Goal: Find specific page/section: Find specific page/section

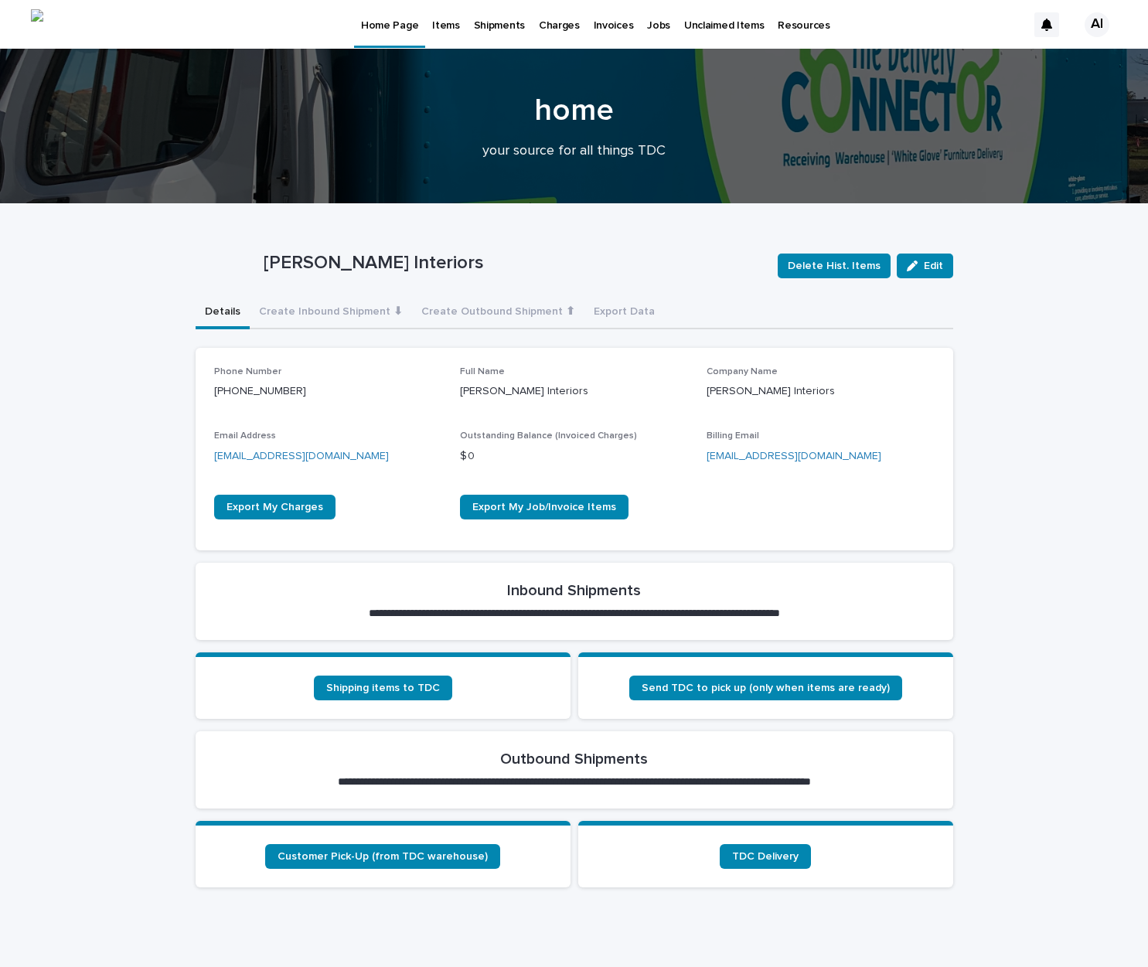
click at [440, 26] on p "Items" at bounding box center [445, 16] width 27 height 32
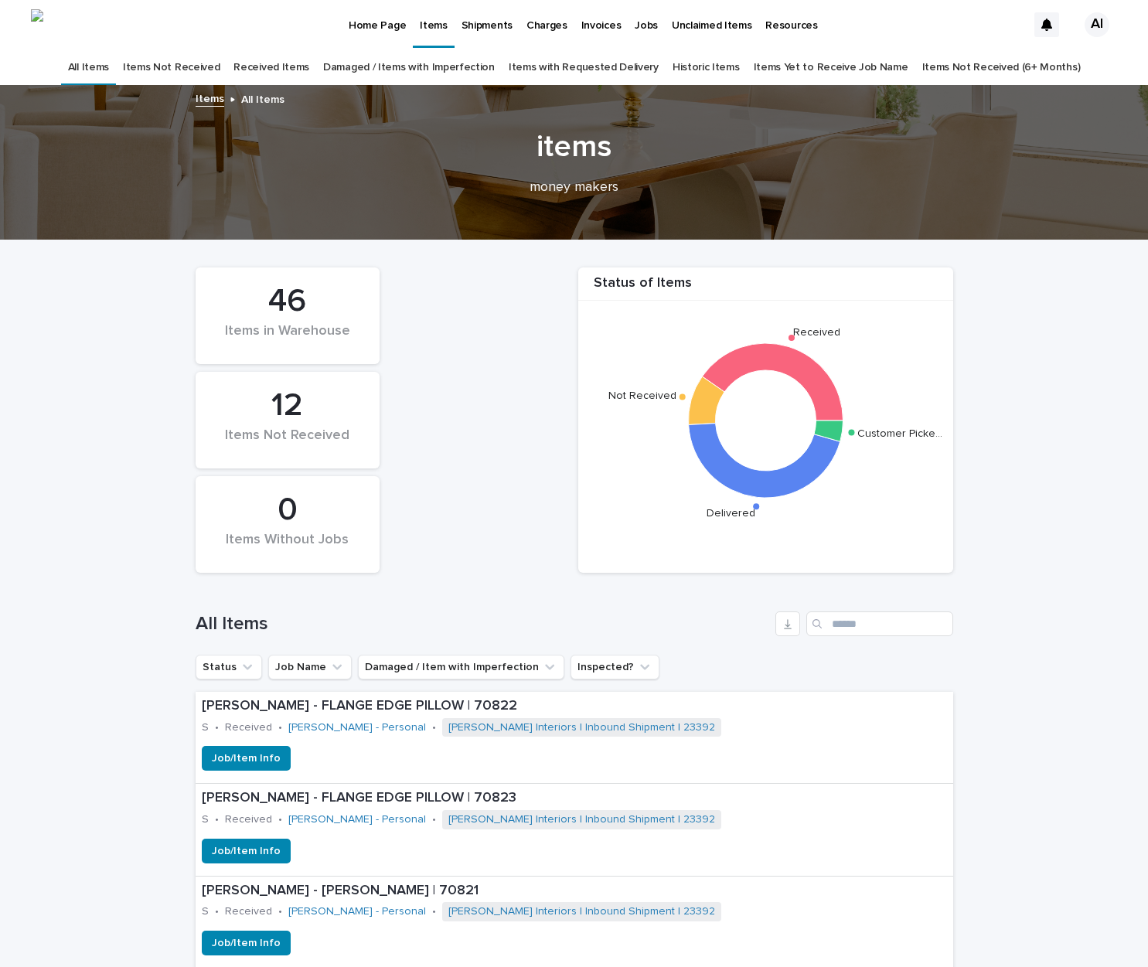
click at [309, 70] on link "Received Items" at bounding box center [271, 67] width 76 height 36
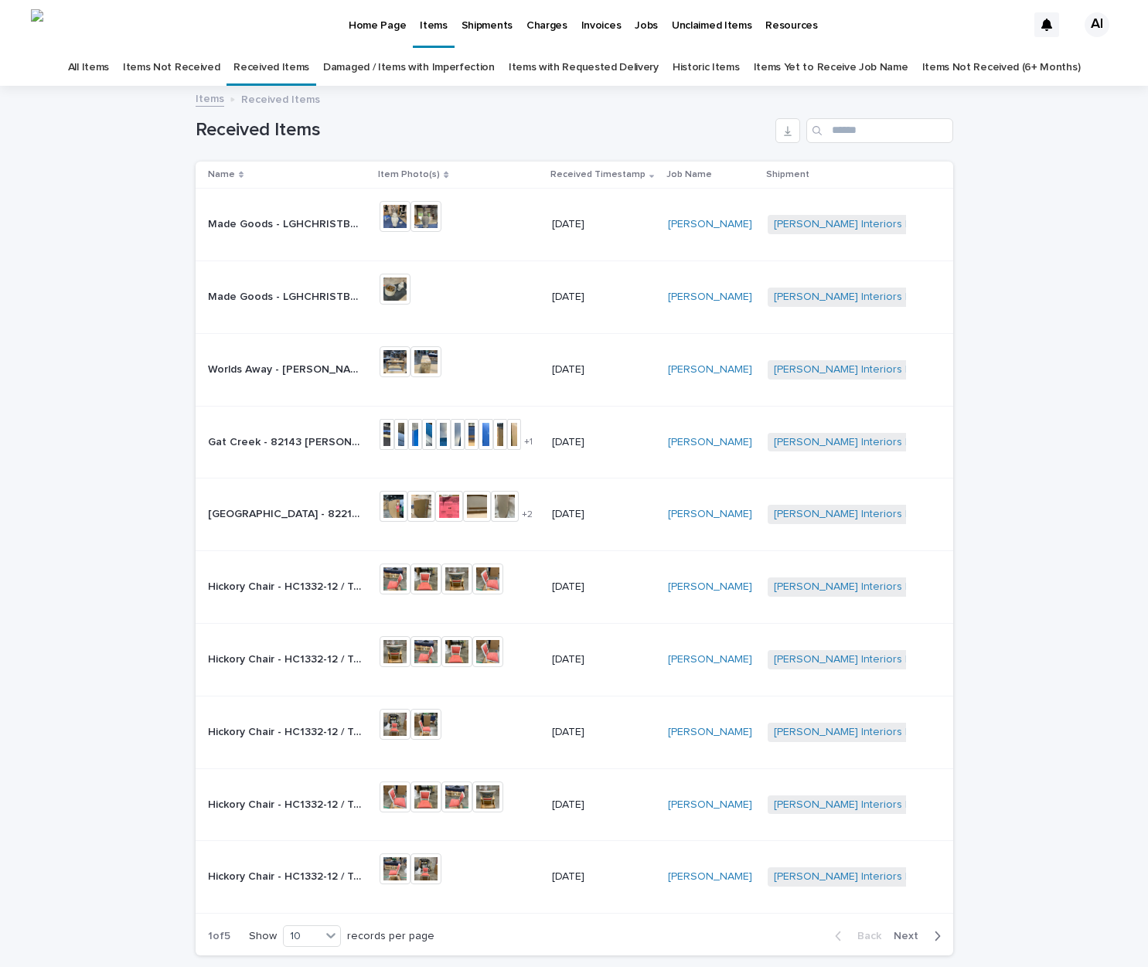
click at [310, 227] on p "Made Goods - LGHCHRISTBG / [PERSON_NAME] Table Lamp / Sull Pri BR | 74006" at bounding box center [287, 223] width 158 height 16
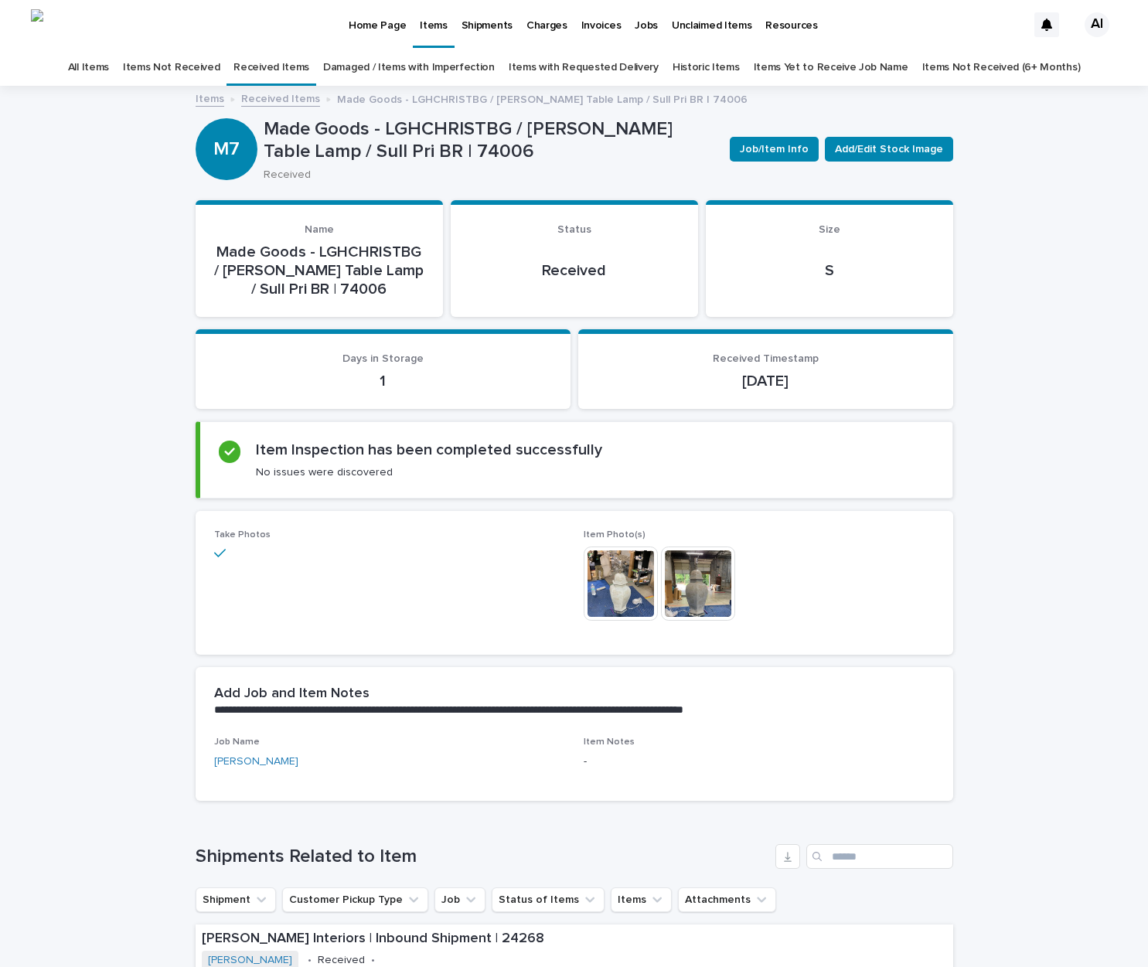
click at [309, 69] on link "Received Items" at bounding box center [271, 67] width 76 height 36
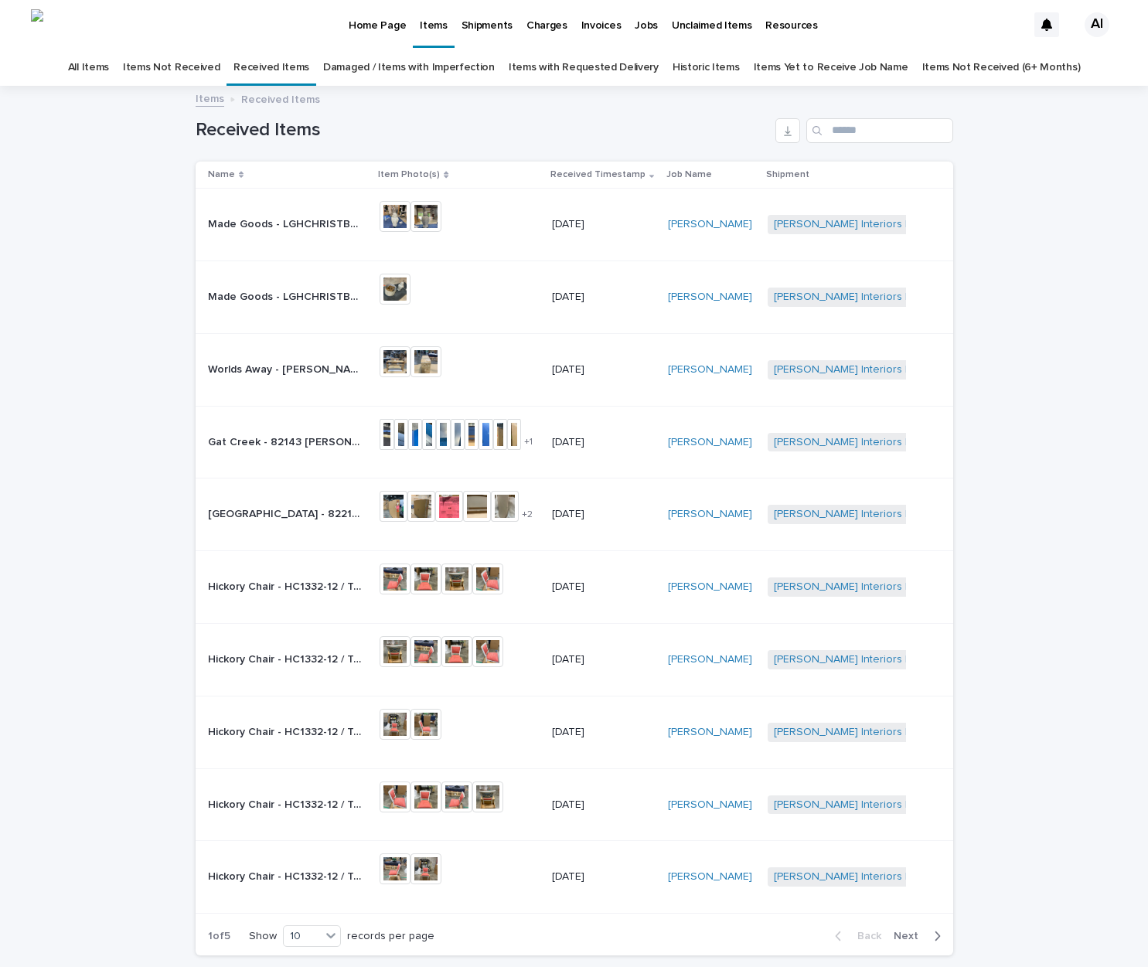
click at [325, 295] on p "Made Goods - LGHCHRISTBG / [PERSON_NAME] Table Lamp / Sull Pri BR | 74005" at bounding box center [287, 295] width 158 height 16
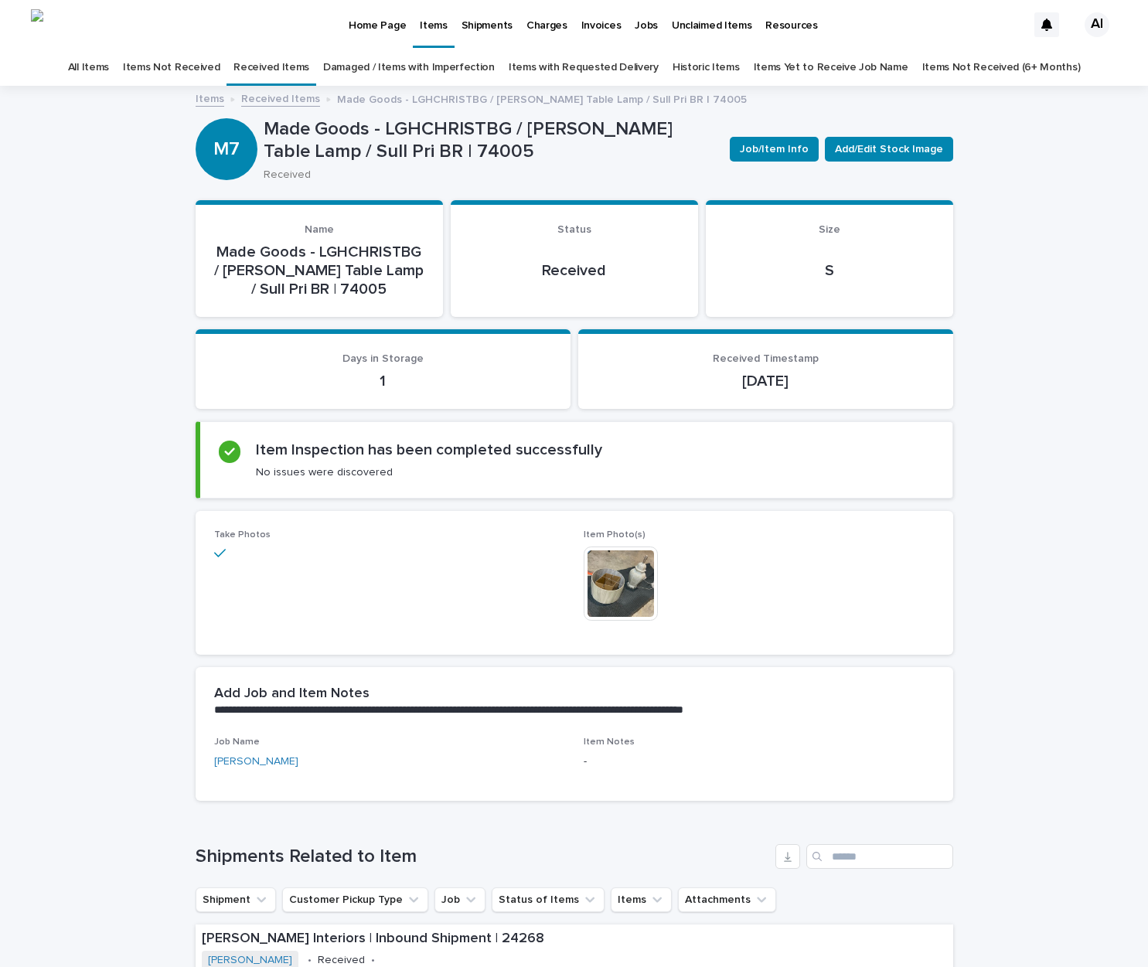
click at [289, 65] on link "Received Items" at bounding box center [271, 67] width 76 height 36
